Goal: Navigation & Orientation: Find specific page/section

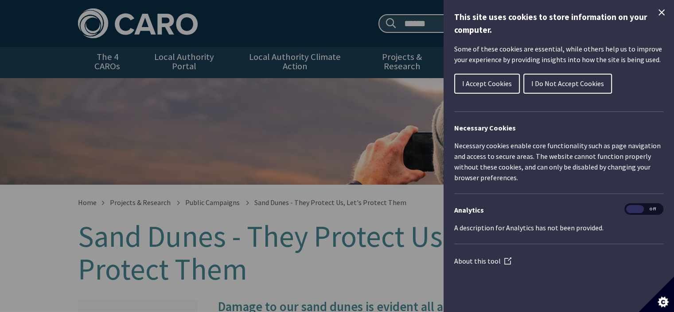
click at [656, 11] on icon "Close Cookie Control" at bounding box center [661, 12] width 11 height 11
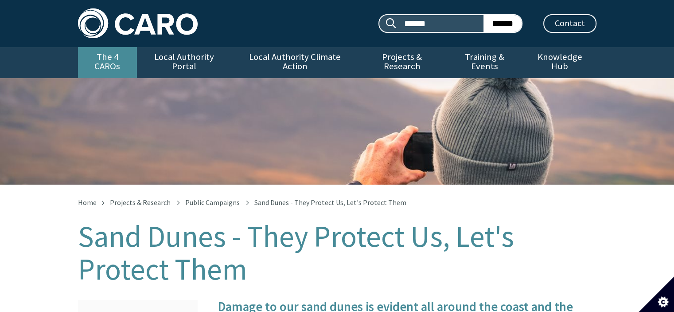
click at [113, 55] on link "The 4 CAROs" at bounding box center [107, 62] width 59 height 31
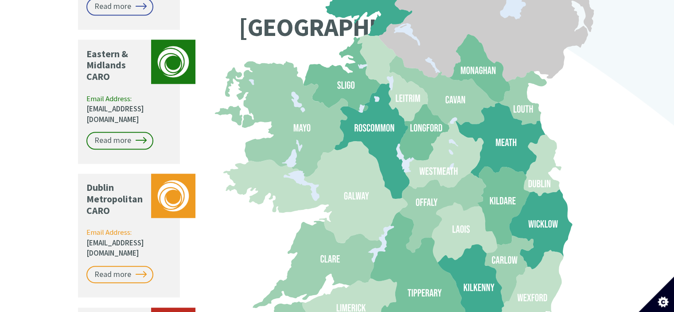
scroll to position [1019, 0]
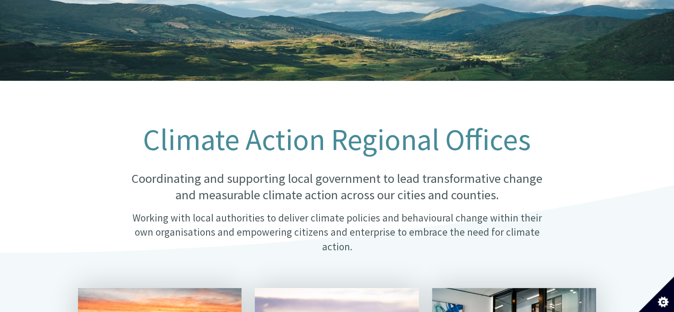
scroll to position [177, 0]
